Goal: Transaction & Acquisition: Download file/media

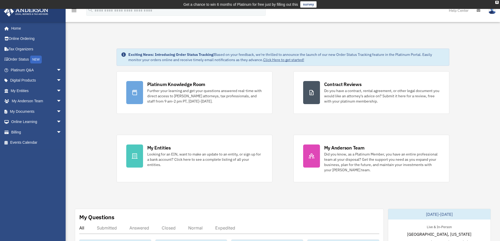
scroll to position [209, 0]
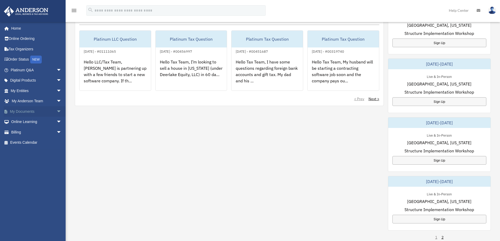
click at [56, 112] on span "arrow_drop_down" at bounding box center [61, 111] width 10 height 11
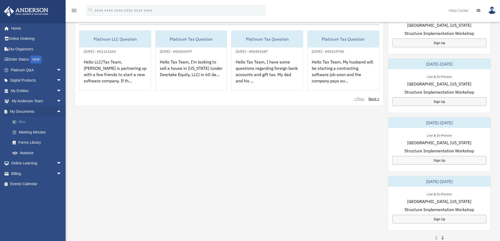
click at [34, 125] on link "Box" at bounding box center [38, 122] width 62 height 10
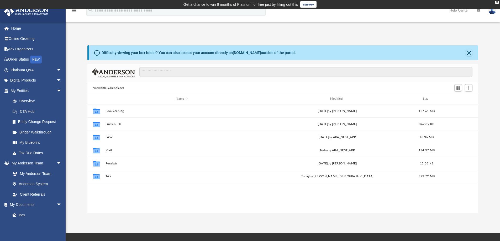
scroll to position [115, 387]
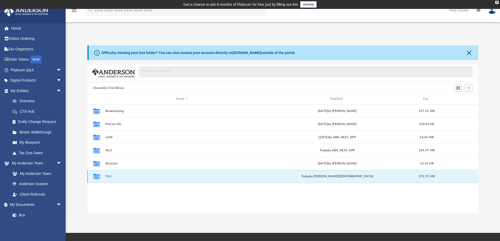
click at [106, 178] on button "TAX" at bounding box center [181, 176] width 153 height 3
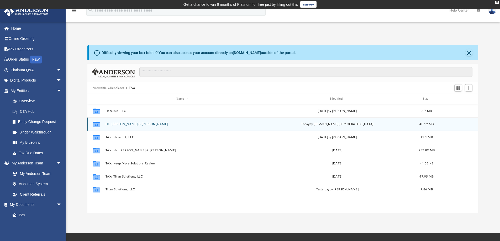
click at [126, 127] on div "Collaborated Folder He, Shi Qi & Li, Ricky today by Oshee Jain 40.19 MB" at bounding box center [282, 124] width 391 height 13
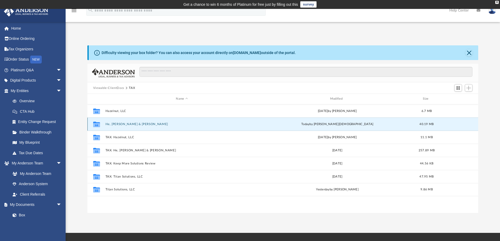
click at [128, 123] on button "He, Shi Qi & Li, Ricky" at bounding box center [181, 124] width 153 height 3
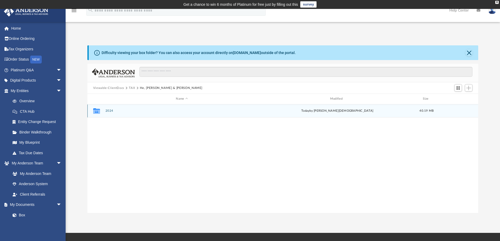
click at [109, 112] on button "2024" at bounding box center [181, 110] width 153 height 3
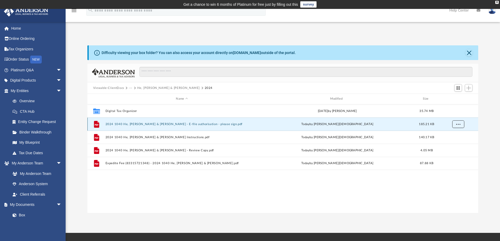
click at [459, 126] on button "More options" at bounding box center [458, 124] width 12 height 8
click at [451, 143] on li "Download" at bounding box center [453, 143] width 15 height 6
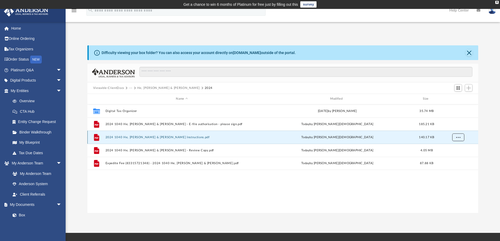
click at [457, 138] on span "More options" at bounding box center [458, 137] width 4 height 3
click at [449, 157] on li "Download" at bounding box center [453, 157] width 15 height 6
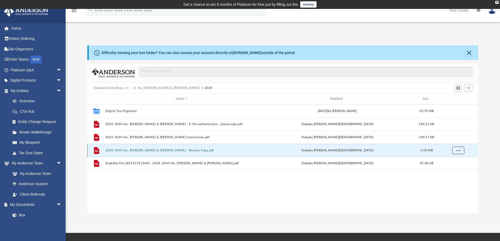
click at [460, 150] on span "More options" at bounding box center [458, 150] width 4 height 3
click at [452, 170] on li "Download" at bounding box center [453, 170] width 15 height 6
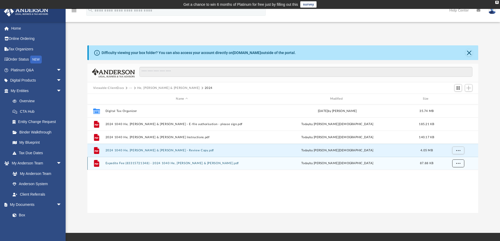
click at [457, 162] on button "More options" at bounding box center [458, 164] width 12 height 8
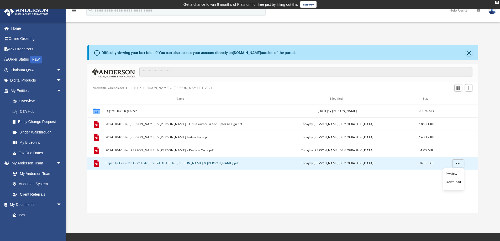
click at [450, 181] on li "Download" at bounding box center [453, 183] width 15 height 6
